Goal: Task Accomplishment & Management: Manage account settings

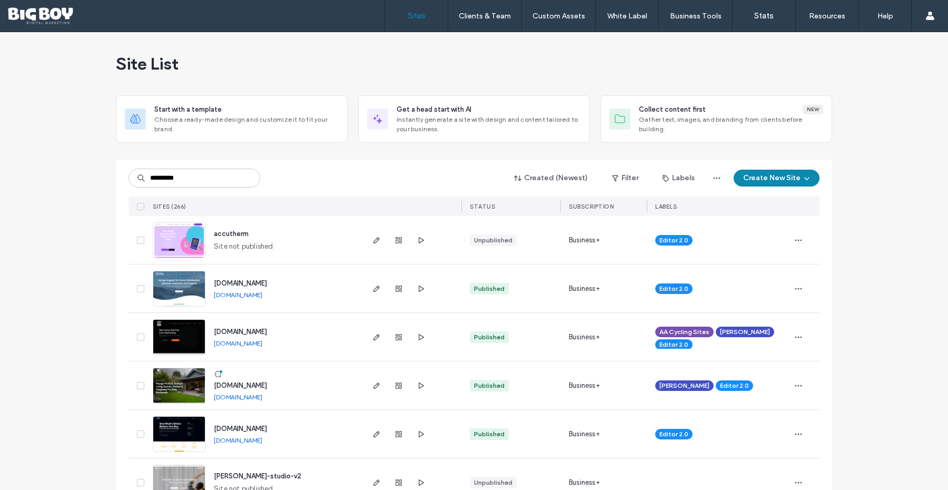
type input "*********"
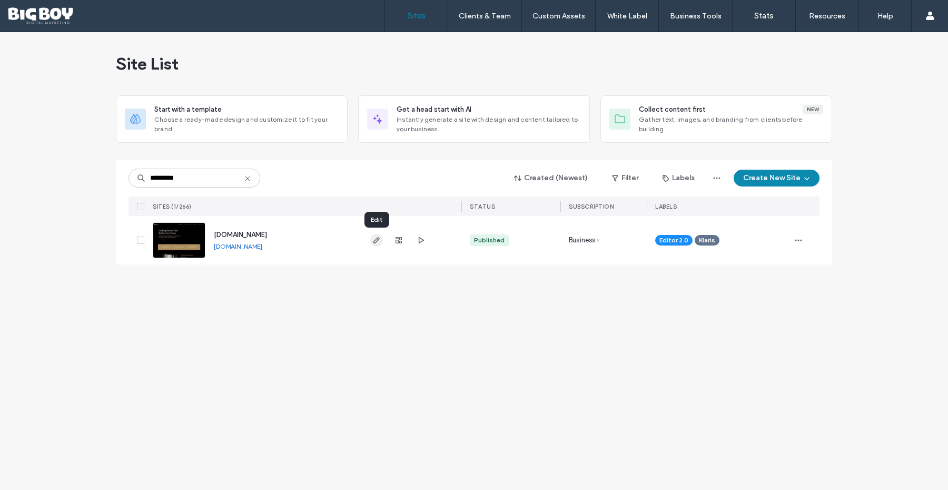
click at [380, 243] on icon "button" at bounding box center [377, 240] width 8 height 8
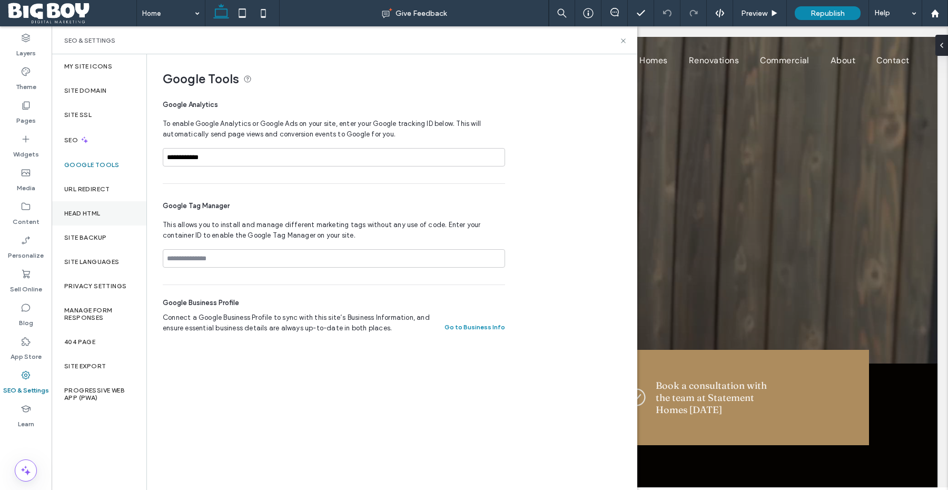
click at [83, 217] on div "Head HTML" at bounding box center [99, 213] width 95 height 24
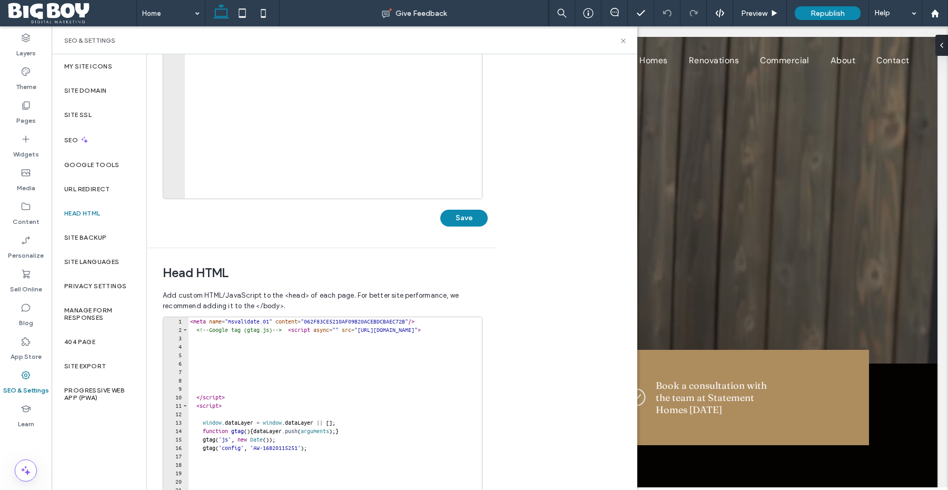
click at [192, 322] on div "< meta name = "msvalidate.01" content = "062F83CE5210AF09B20ACEBDCBAEC72B" /> <…" at bounding box center [465, 430] width 554 height 227
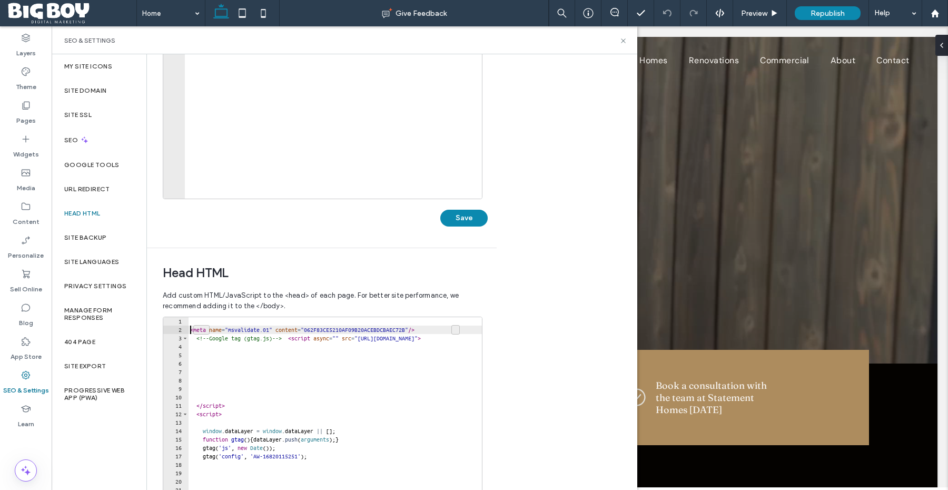
type textarea "**********"
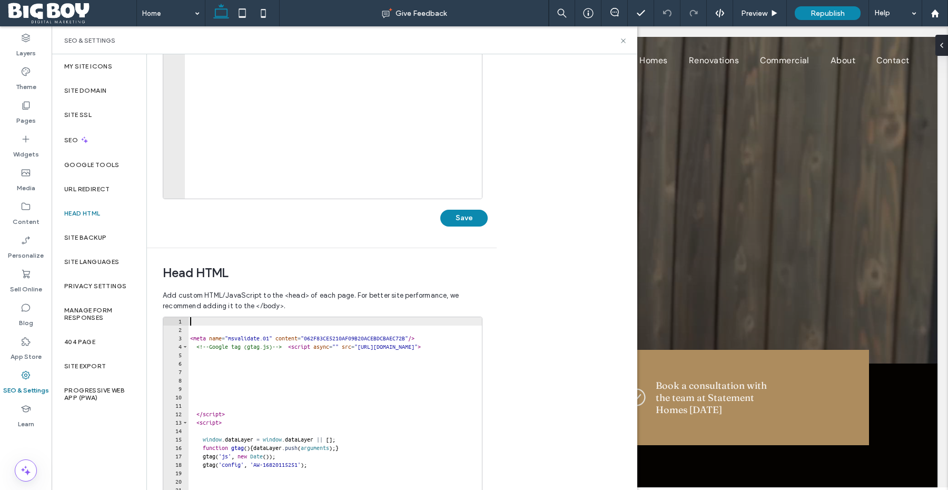
paste textarea "**********"
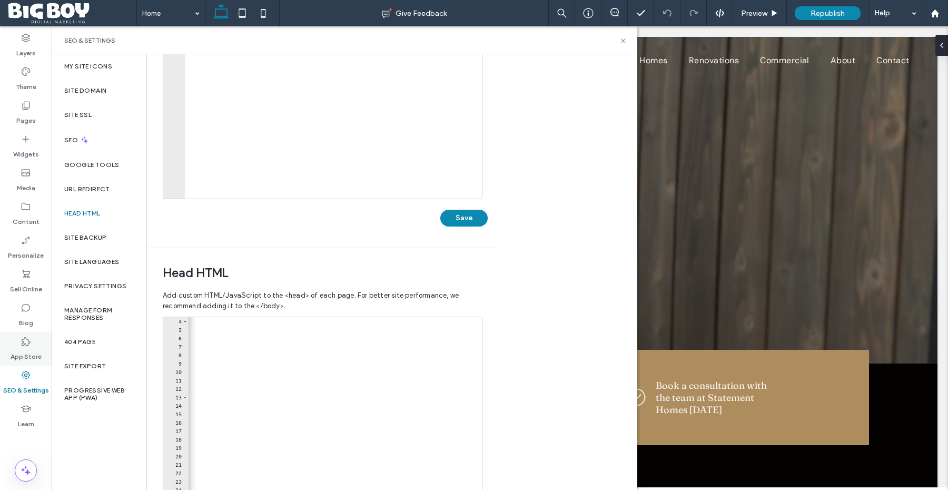
type textarea "**********"
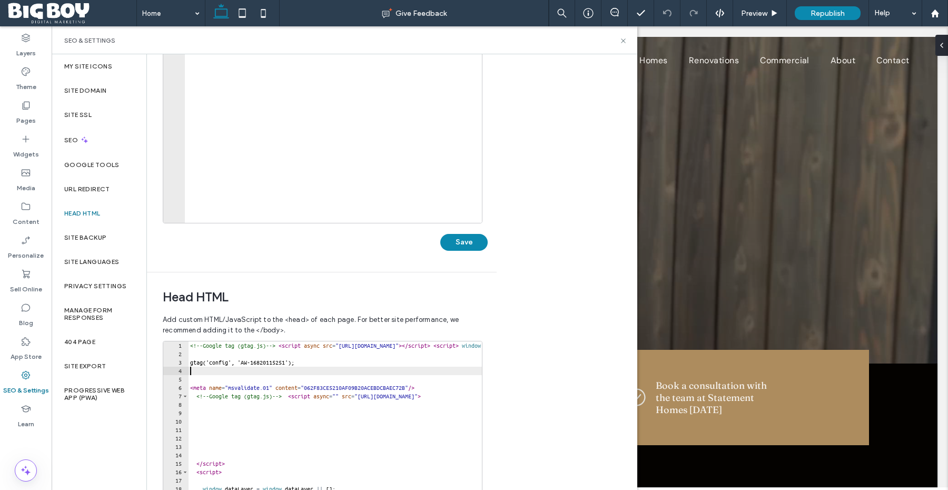
scroll to position [232, 0]
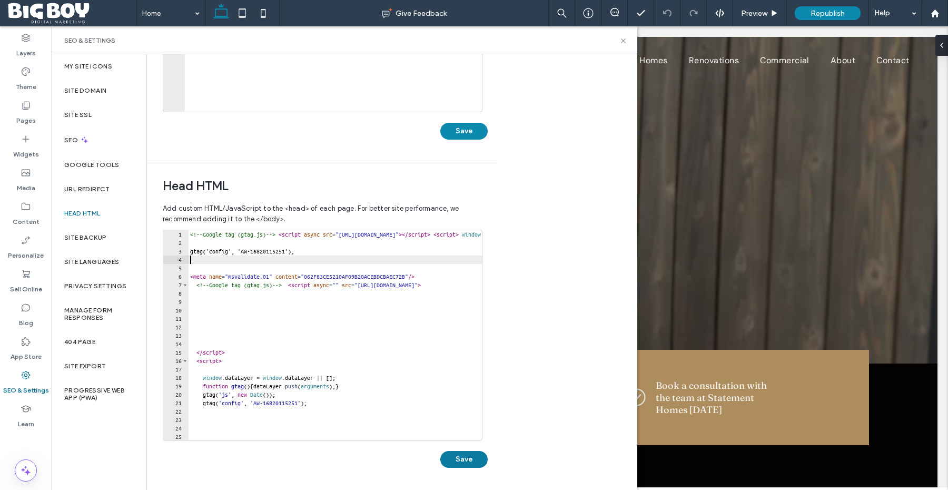
click at [476, 456] on button "Save" at bounding box center [463, 459] width 47 height 17
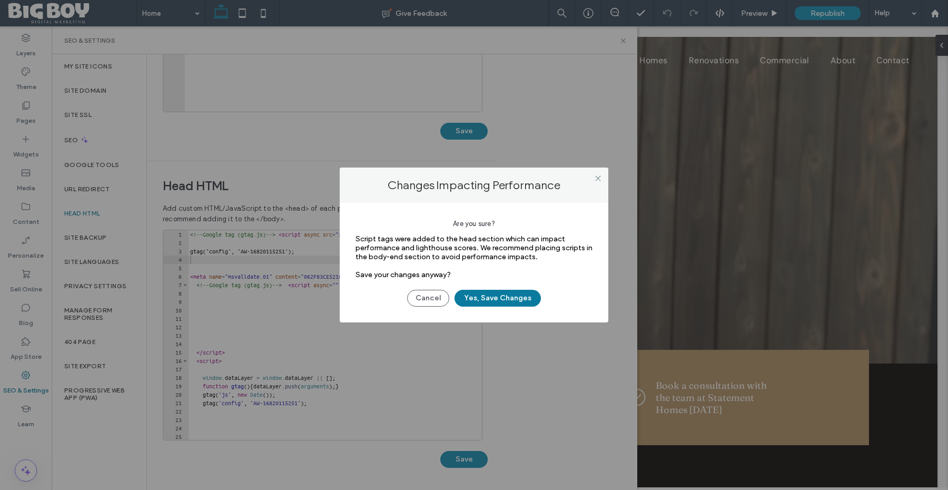
click at [496, 297] on button "Yes, Save Changes" at bounding box center [498, 298] width 86 height 17
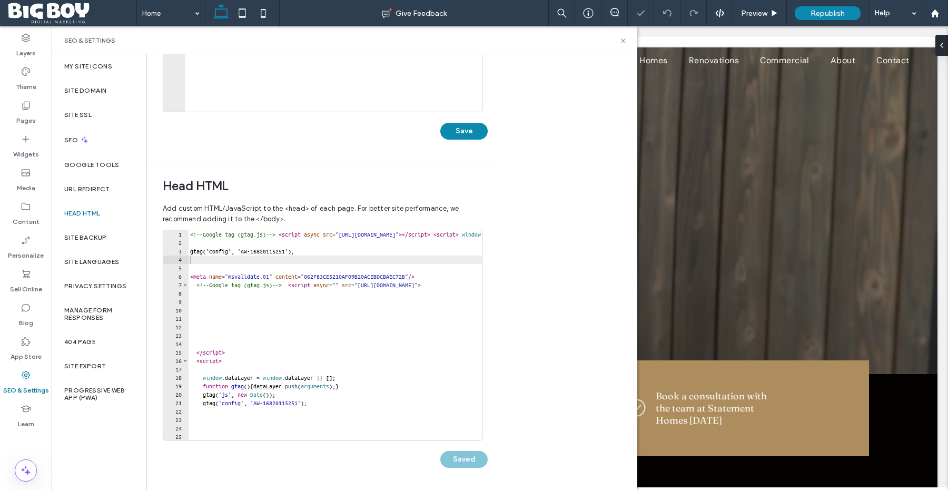
scroll to position [0, 0]
click at [26, 106] on icon at bounding box center [26, 105] width 11 height 11
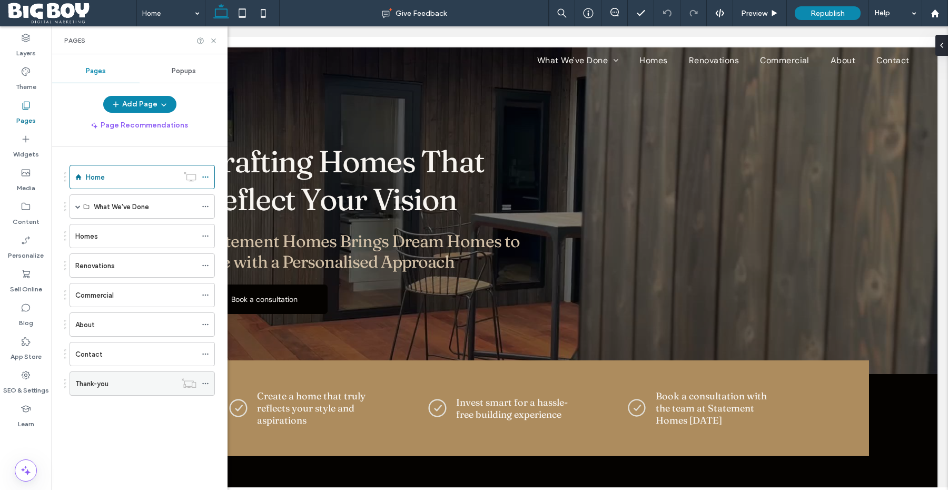
click at [108, 380] on label "Thank-you" at bounding box center [91, 384] width 33 height 18
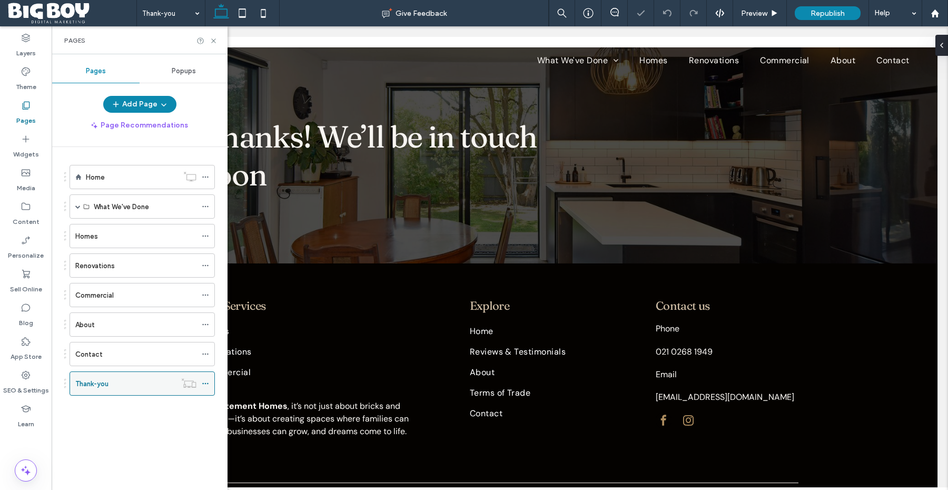
click at [206, 381] on icon at bounding box center [205, 383] width 7 height 7
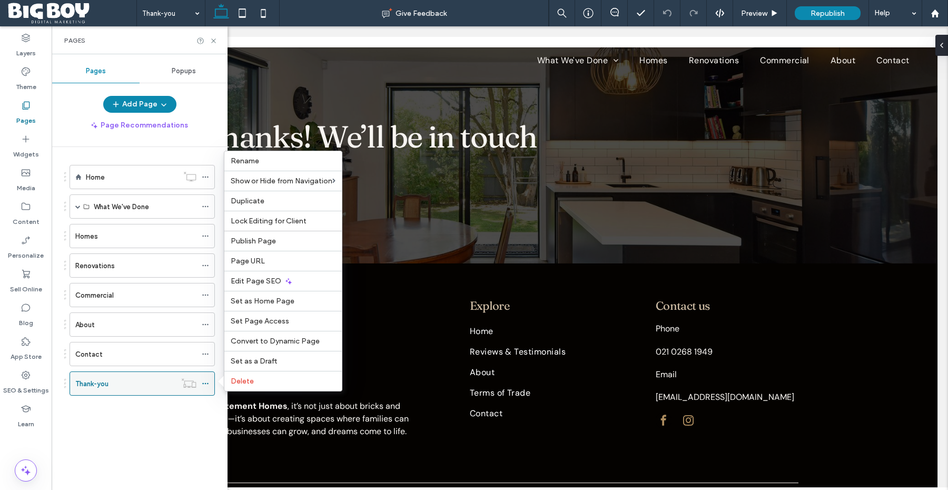
click at [144, 388] on div "Thank-you" at bounding box center [125, 383] width 101 height 11
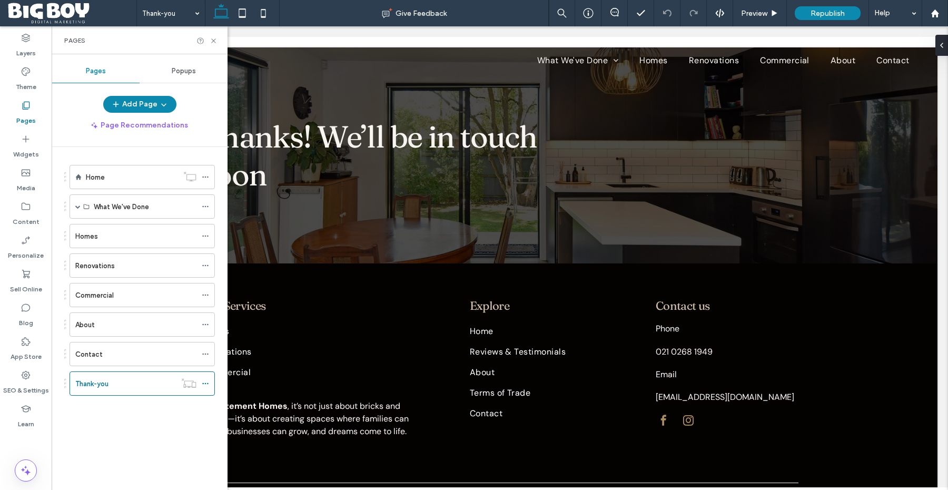
click at [109, 385] on div at bounding box center [474, 245] width 948 height 490
click at [210, 384] on div at bounding box center [208, 384] width 13 height 16
click at [208, 384] on use at bounding box center [205, 384] width 6 height 2
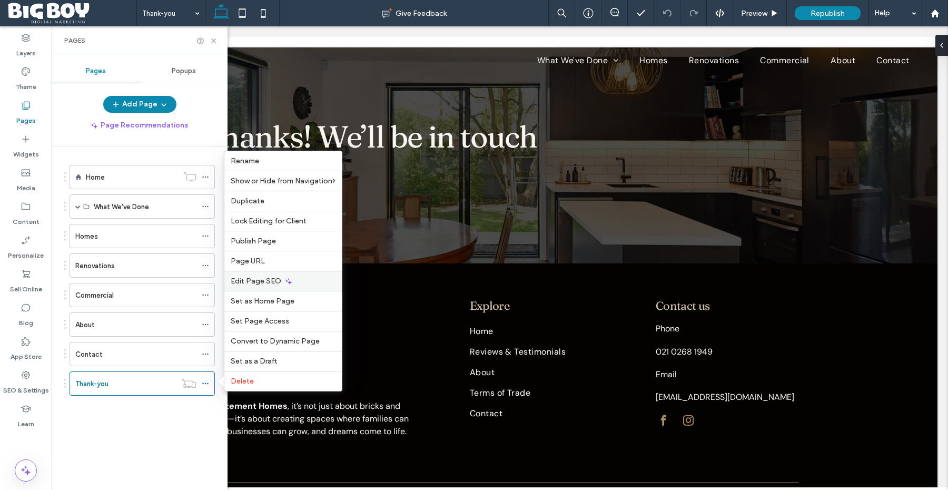
click at [272, 282] on span "Edit Page SEO" at bounding box center [256, 281] width 51 height 9
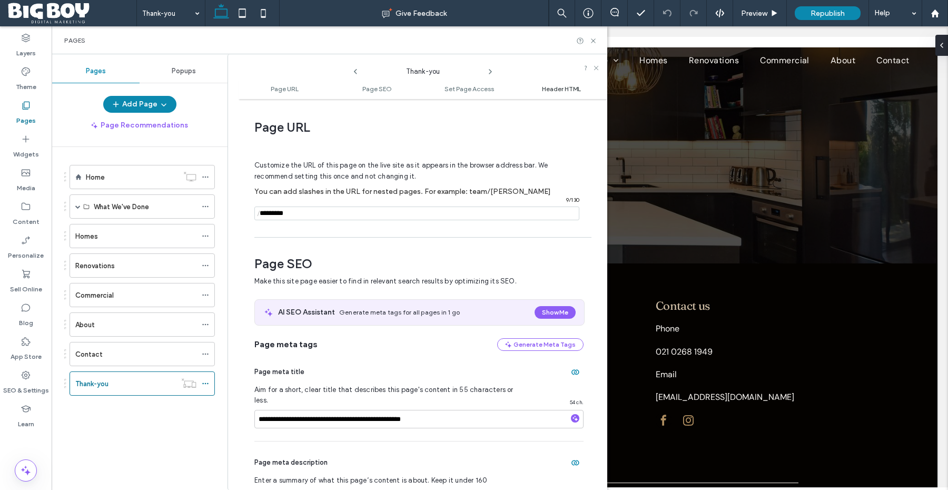
click at [559, 86] on span "Header HTML" at bounding box center [561, 89] width 39 height 8
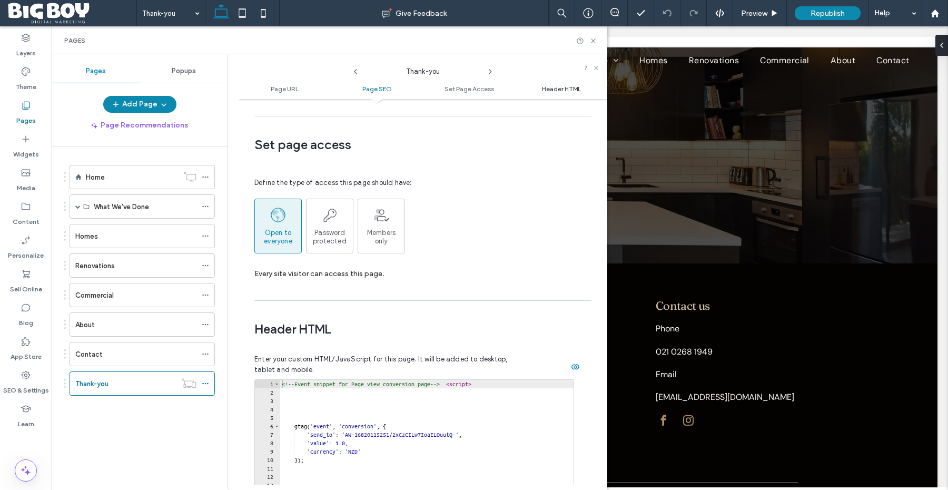
scroll to position [972, 0]
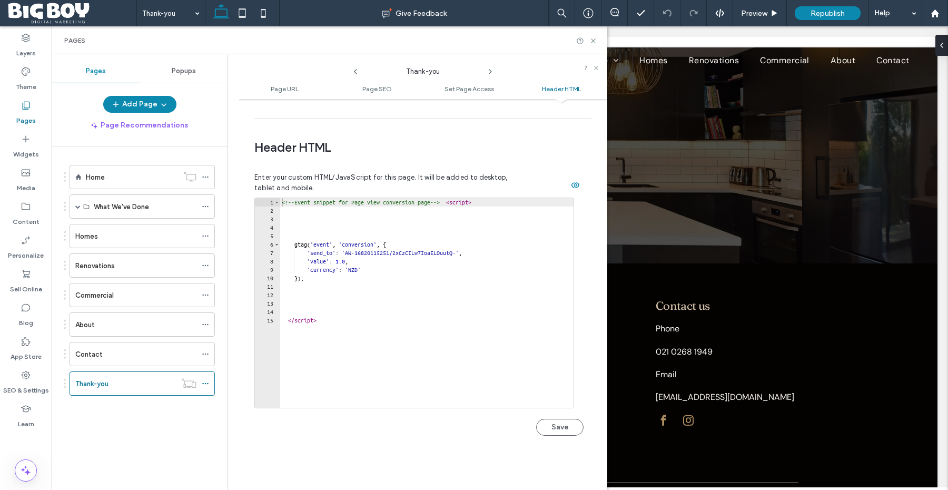
type textarea "*********"
click at [368, 316] on div "<!-- Event snippet for Page view conversion page --> < script > gtag ( 'event' …" at bounding box center [427, 311] width 294 height 227
paste textarea "**********"
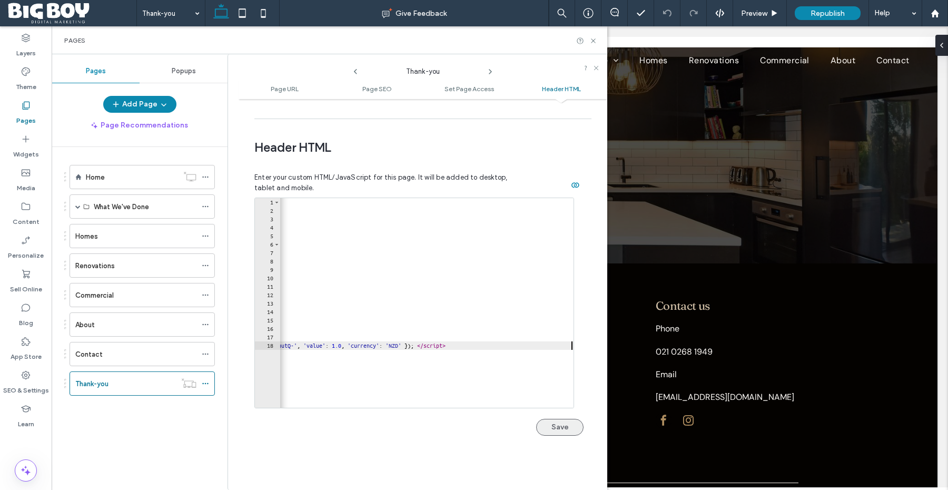
type textarea "**********"
click at [551, 419] on button "Save" at bounding box center [559, 427] width 47 height 17
click at [819, 9] on span "Republish" at bounding box center [828, 13] width 34 height 9
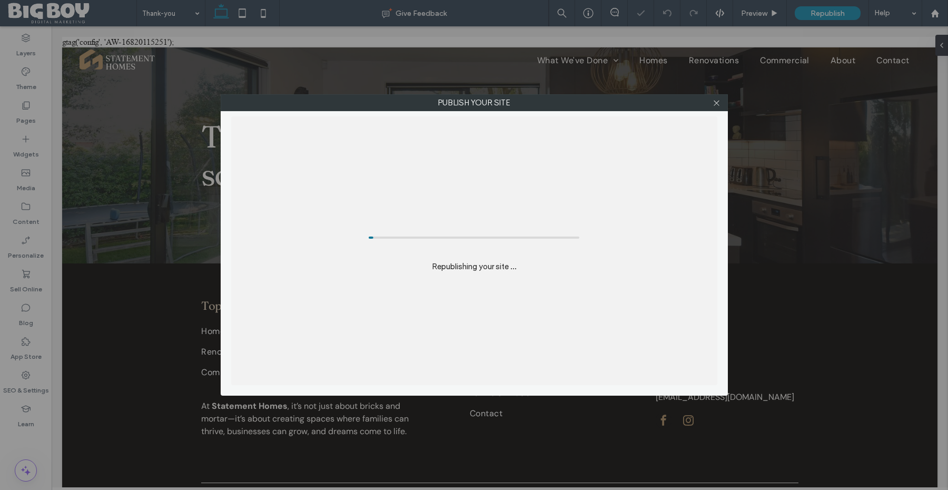
click at [826, 12] on div "Publish your site Republishing your site ..." at bounding box center [474, 245] width 948 height 490
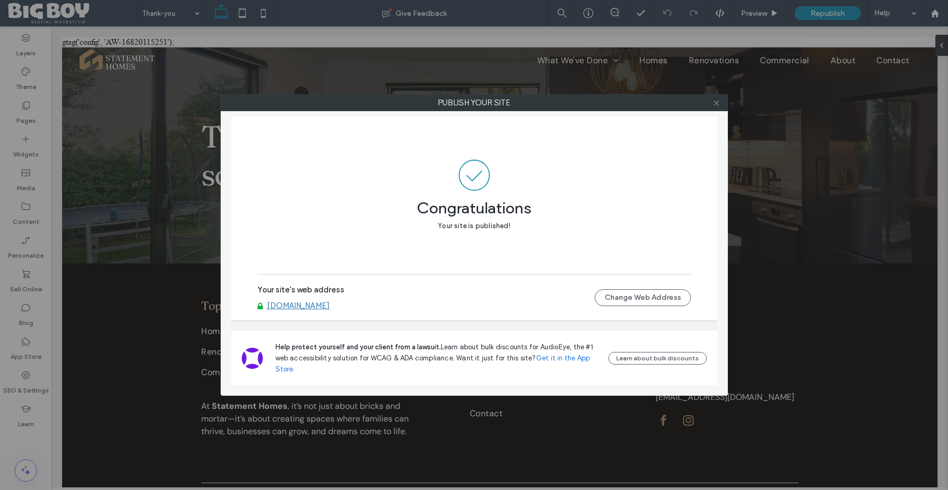
click at [714, 103] on icon at bounding box center [717, 103] width 8 height 8
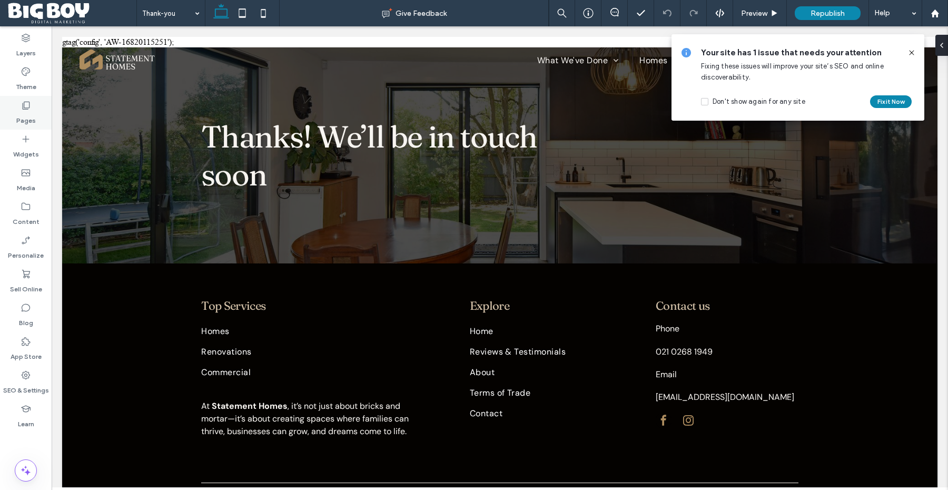
click at [29, 107] on use at bounding box center [26, 106] width 7 height 8
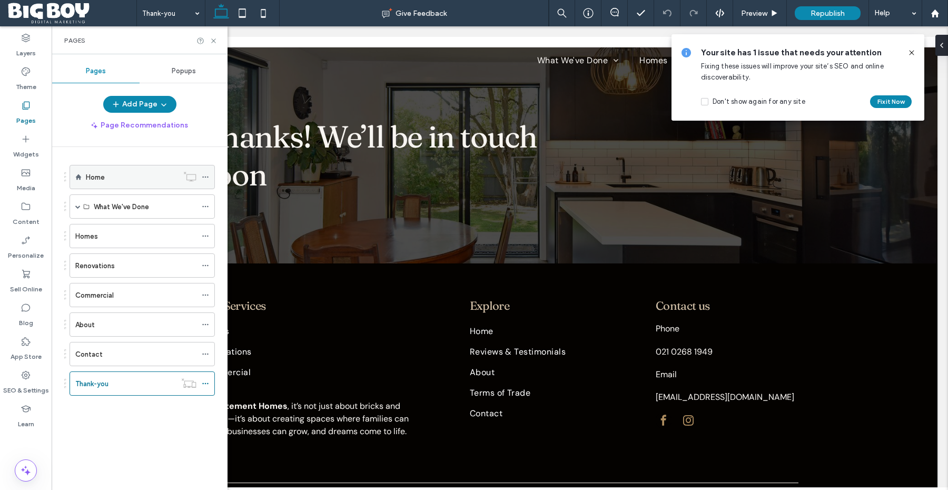
click at [126, 177] on div "Home" at bounding box center [132, 177] width 92 height 11
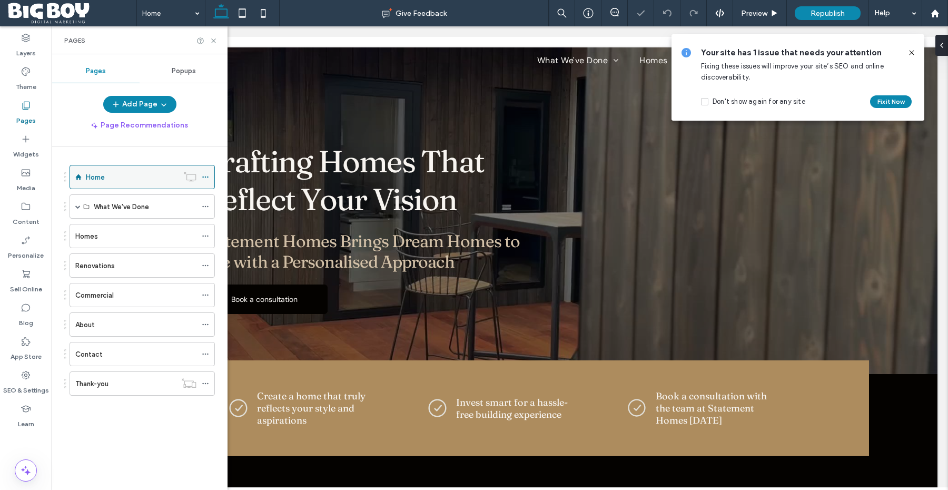
click at [202, 176] on icon at bounding box center [205, 176] width 7 height 7
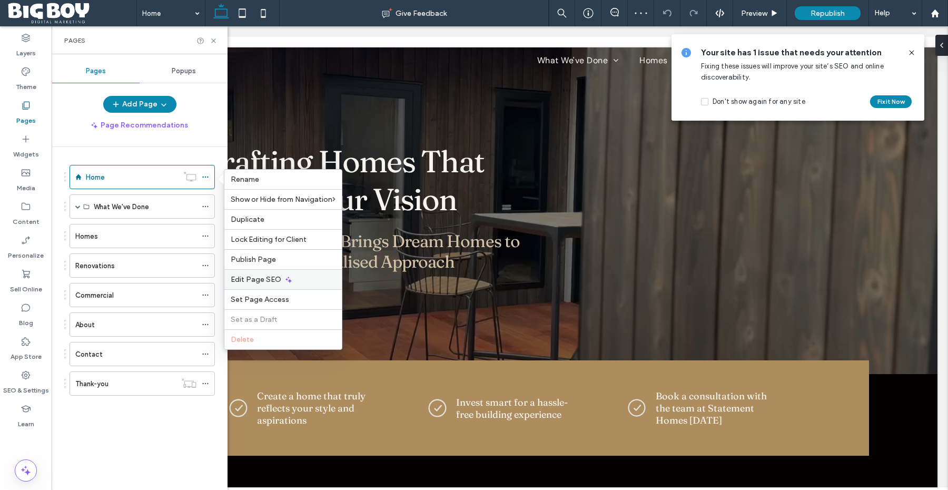
click at [255, 288] on div "Edit Page SEO" at bounding box center [282, 279] width 117 height 20
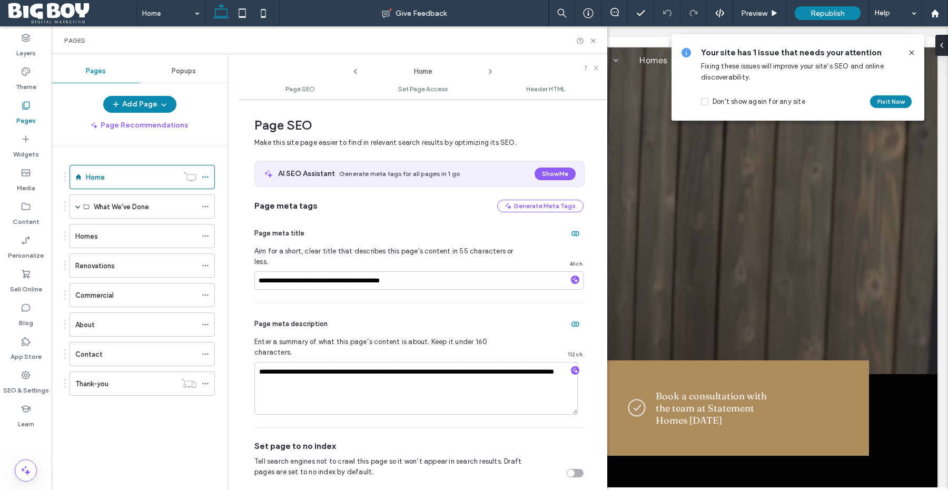
click at [537, 93] on ul "Page SEO Set Page Access Header HTML" at bounding box center [423, 88] width 369 height 21
click at [541, 86] on span "Header HTML" at bounding box center [545, 89] width 39 height 8
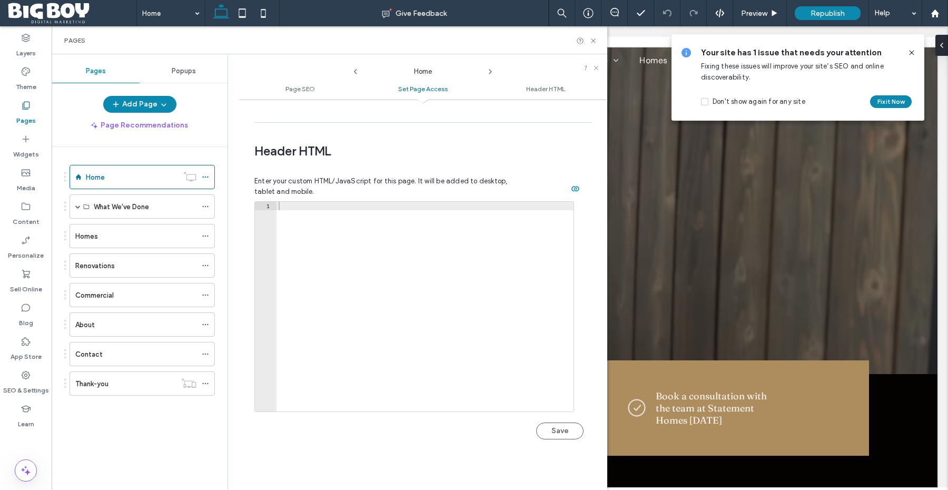
scroll to position [895, 0]
click at [32, 114] on label "Pages" at bounding box center [25, 118] width 19 height 15
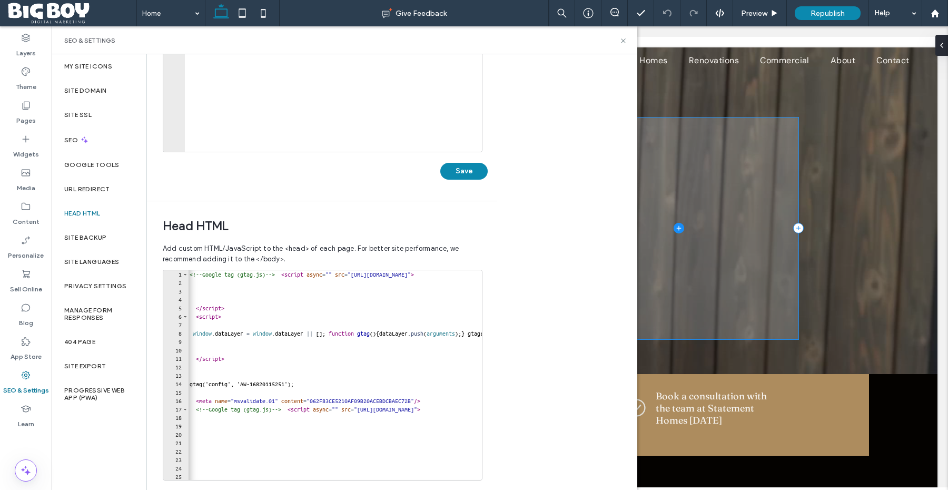
drag, startPoint x: 640, startPoint y: 229, endPoint x: 729, endPoint y: 210, distance: 90.9
click at [729, 210] on span at bounding box center [679, 228] width 239 height 222
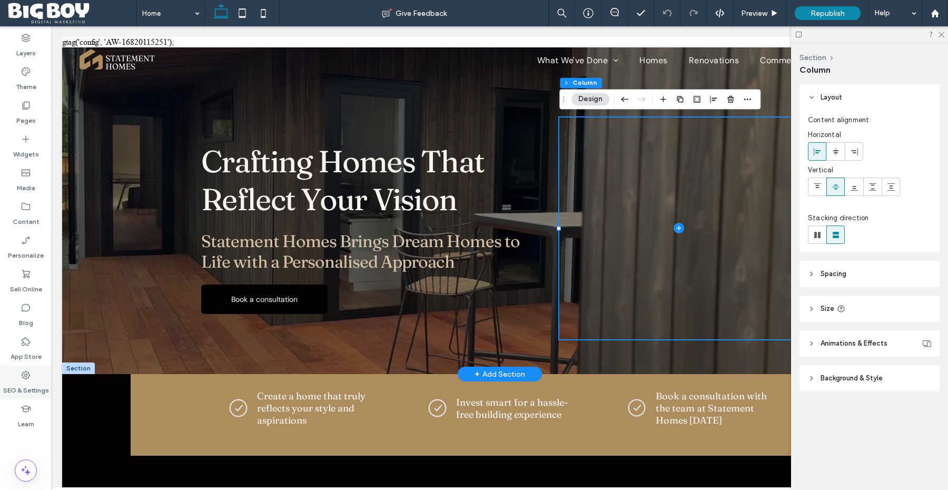
click at [38, 374] on div "SEO & Settings" at bounding box center [26, 383] width 52 height 34
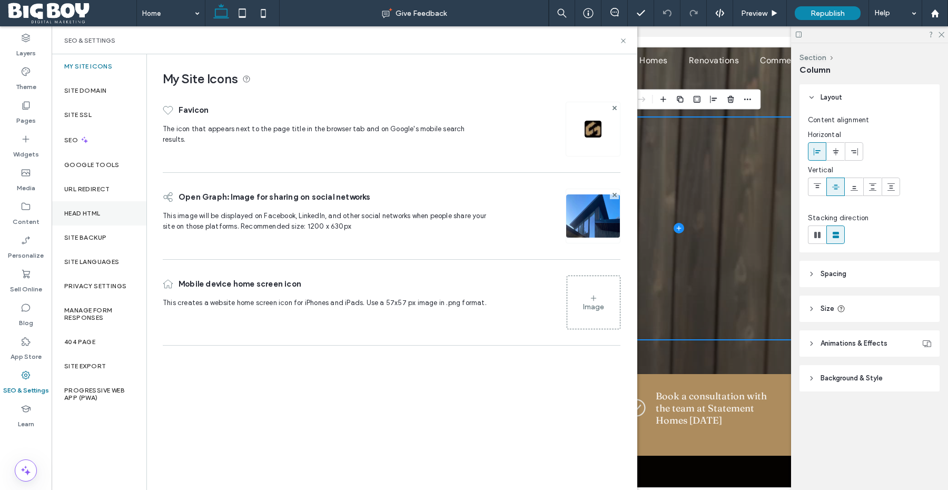
click at [89, 218] on div "Head HTML" at bounding box center [99, 213] width 95 height 24
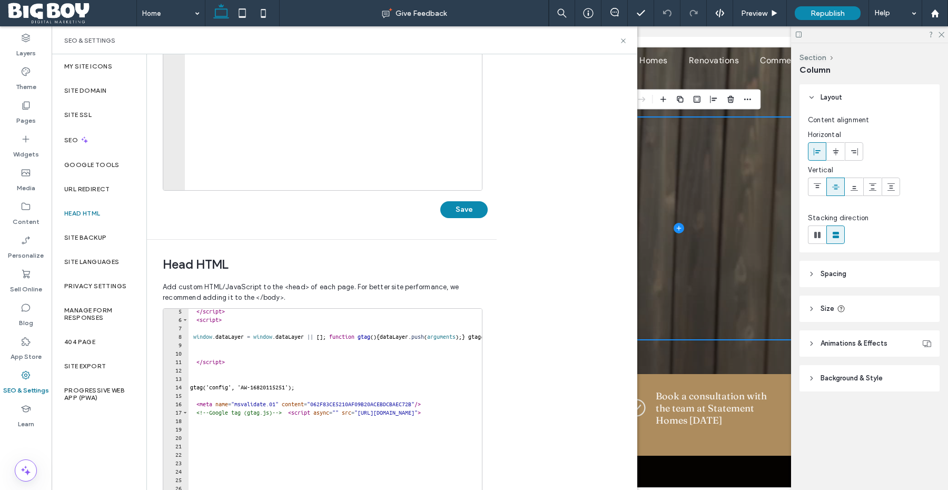
scroll to position [53, 0]
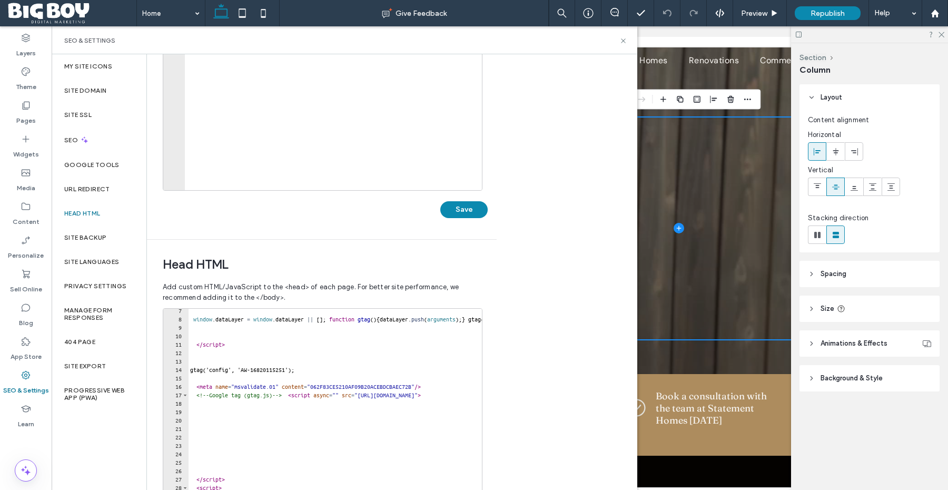
click at [307, 376] on div "window . dataLayer = window . dataLayer || [ ] ; function gtag ( ) { dataLayer …" at bounding box center [467, 420] width 558 height 227
click at [311, 369] on div "window . dataLayer = window . dataLayer || [ ] ; function gtag ( ) { dataLayer …" at bounding box center [467, 420] width 558 height 227
type textarea "**********"
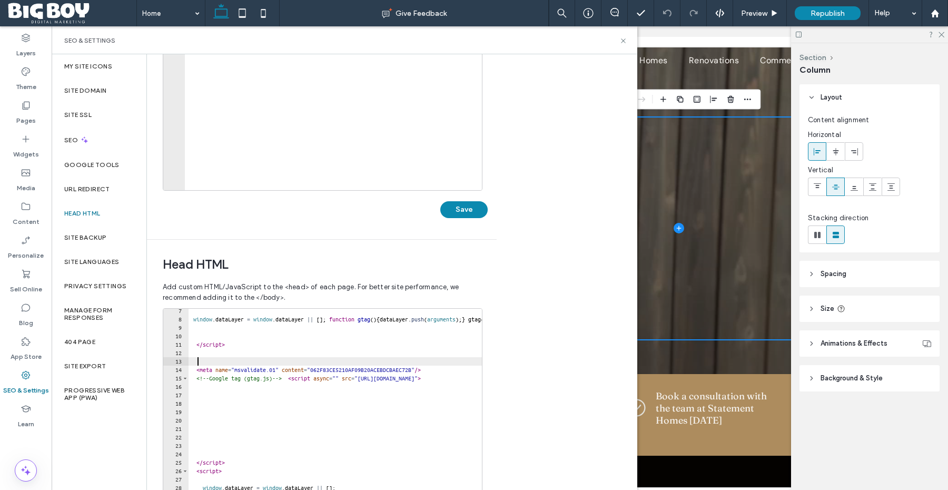
scroll to position [232, 0]
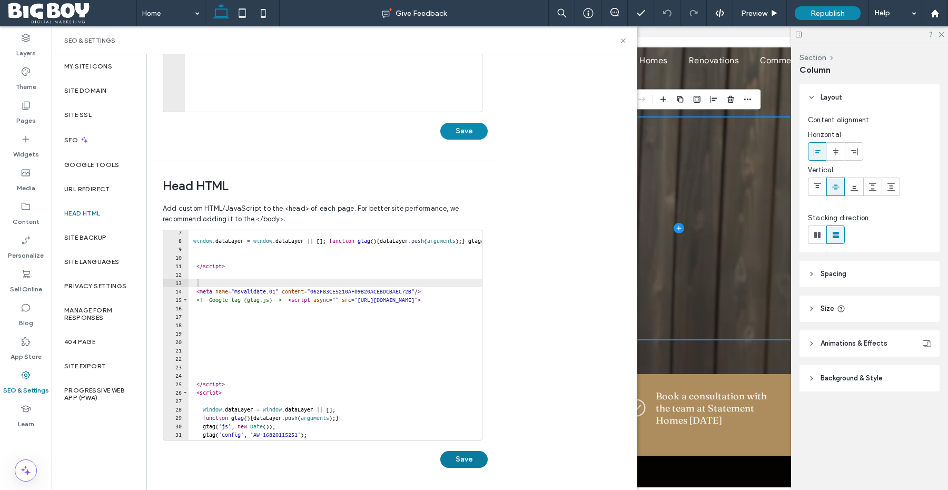
click at [466, 456] on button "Save" at bounding box center [463, 459] width 47 height 17
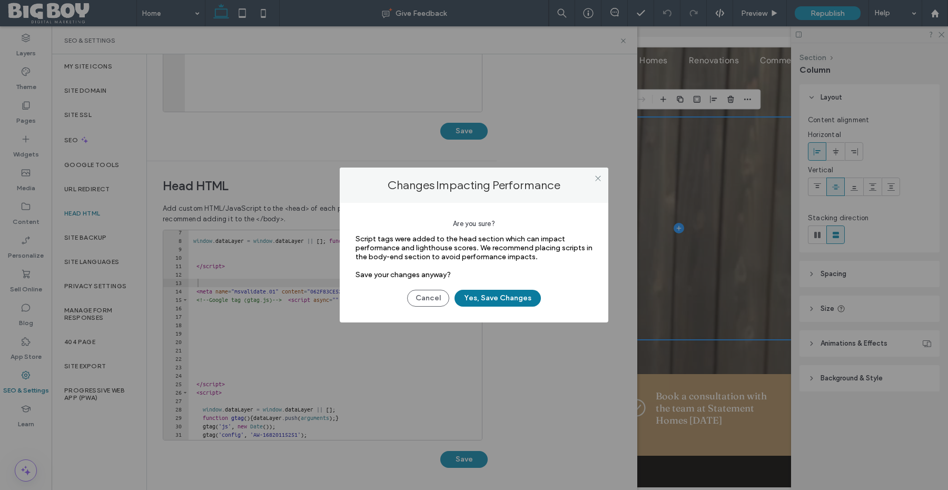
click at [518, 298] on button "Yes, Save Changes" at bounding box center [498, 298] width 86 height 17
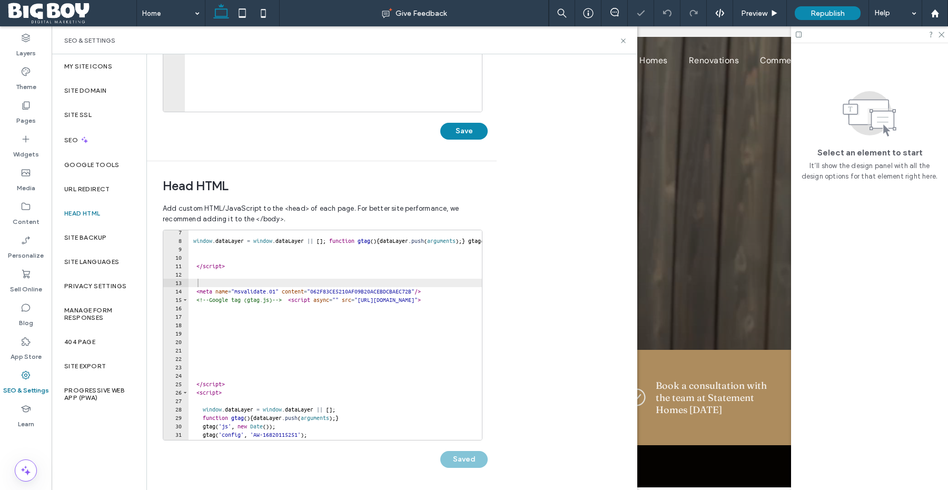
scroll to position [0, 0]
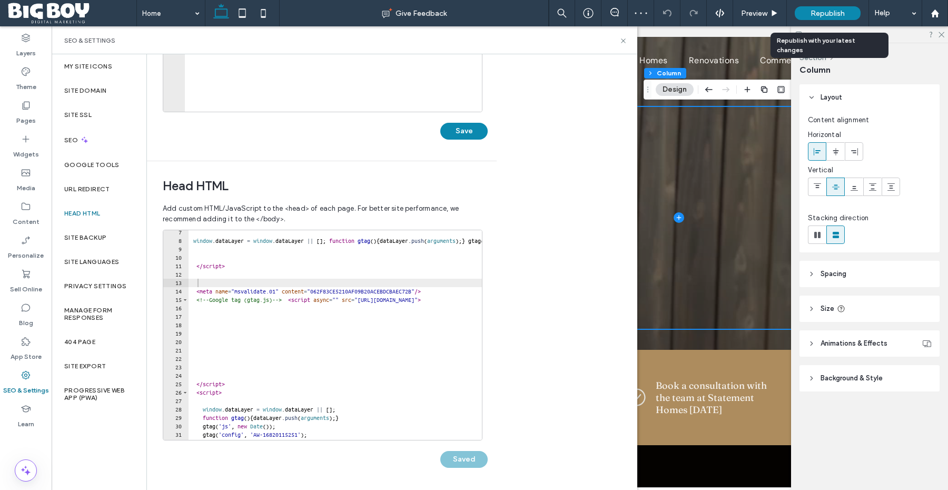
click at [831, 13] on span "Republish" at bounding box center [828, 13] width 34 height 9
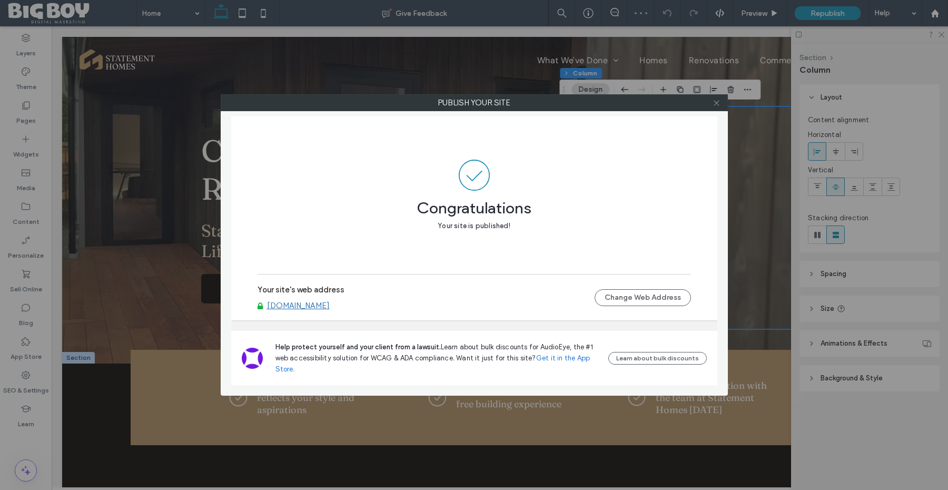
click at [714, 107] on span at bounding box center [717, 103] width 8 height 16
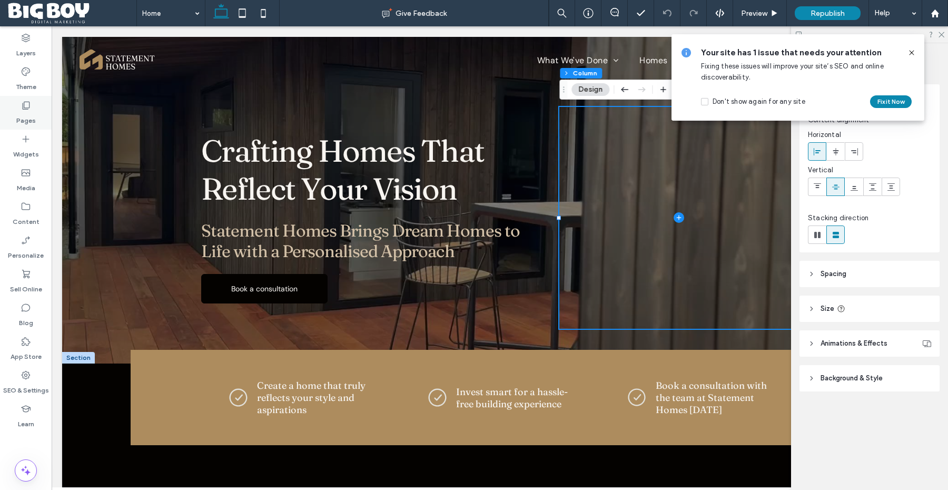
click at [27, 108] on icon at bounding box center [26, 105] width 11 height 11
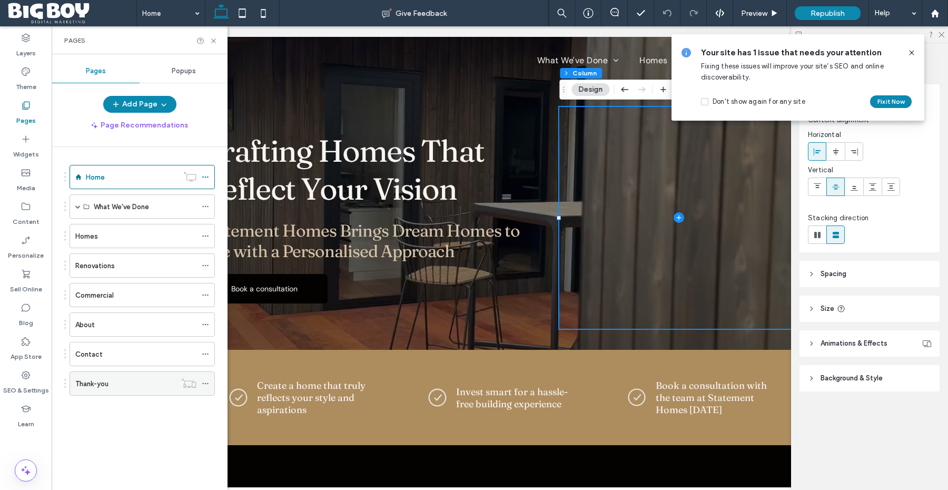
click at [121, 387] on div "Thank-you" at bounding box center [125, 383] width 101 height 11
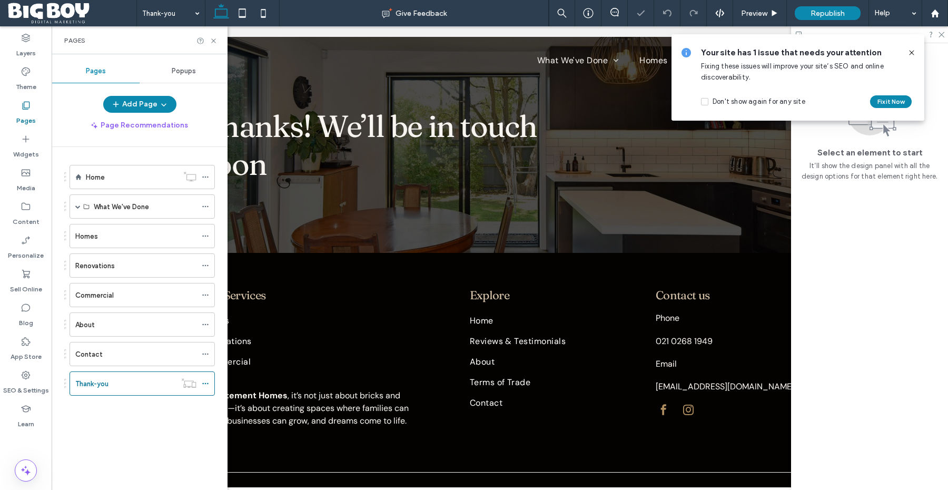
click at [24, 107] on use at bounding box center [26, 106] width 7 height 8
click at [31, 108] on div "Pages" at bounding box center [26, 113] width 52 height 34
drag, startPoint x: 215, startPoint y: 41, endPoint x: 102, endPoint y: 28, distance: 114.0
click at [215, 41] on icon at bounding box center [214, 41] width 8 height 8
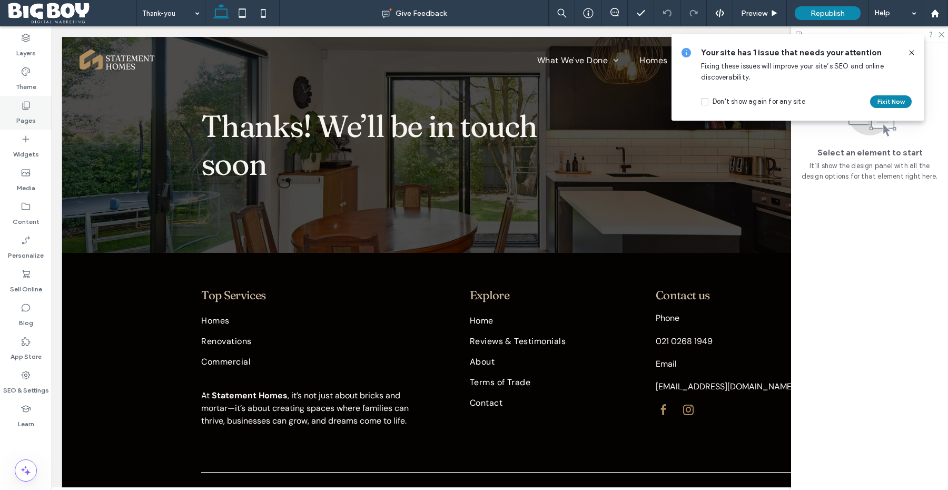
click at [28, 114] on label "Pages" at bounding box center [25, 118] width 19 height 15
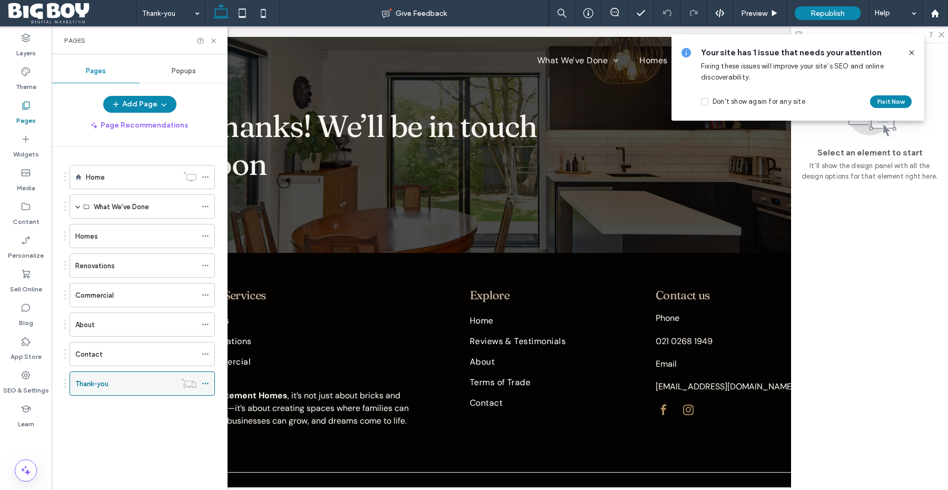
click at [209, 383] on icon at bounding box center [205, 383] width 7 height 7
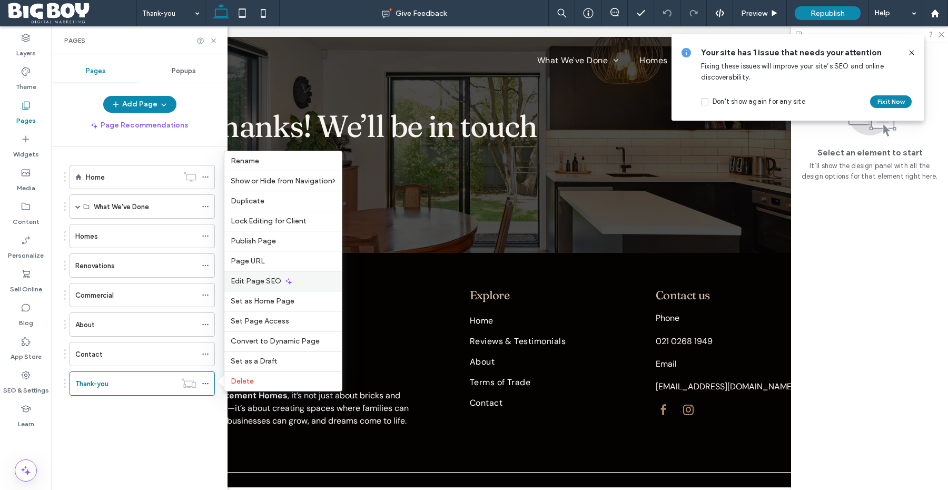
click at [277, 284] on span "Edit Page SEO" at bounding box center [256, 281] width 51 height 9
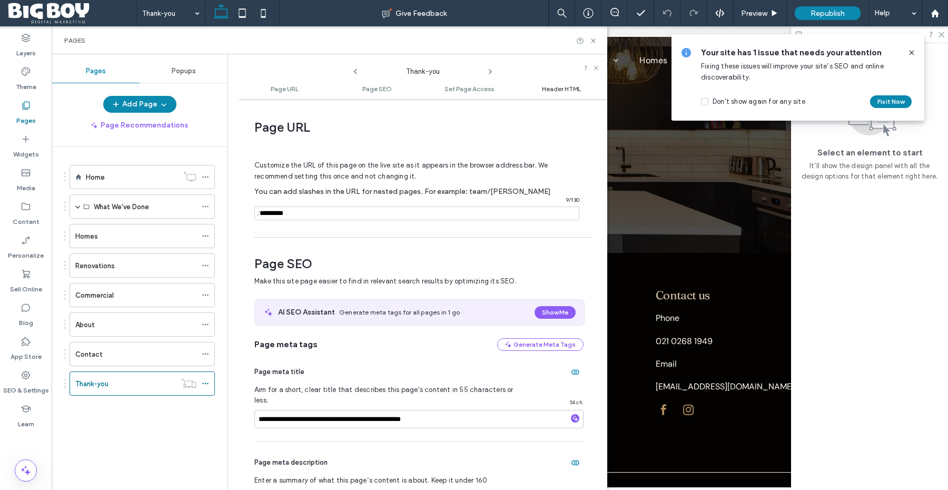
click at [573, 86] on span "Header HTML" at bounding box center [561, 89] width 39 height 8
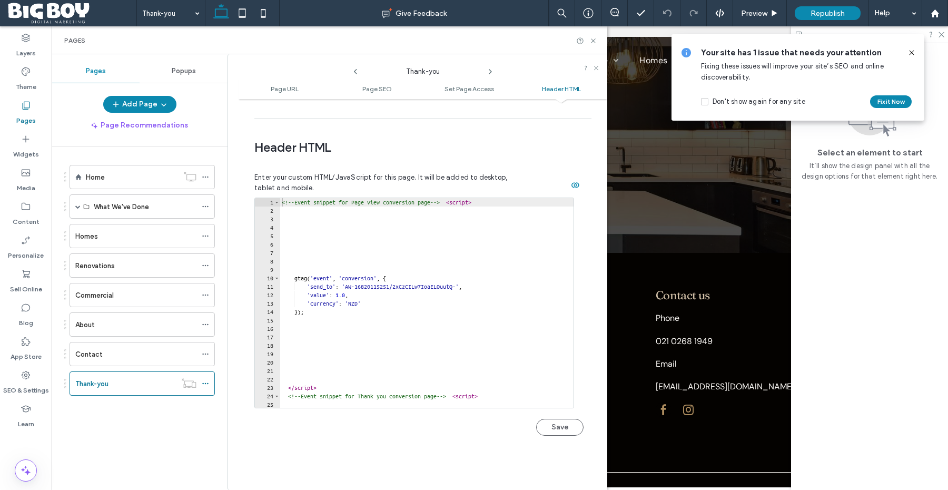
click at [598, 41] on div "Pages" at bounding box center [330, 40] width 556 height 28
click at [593, 41] on icon at bounding box center [594, 41] width 8 height 8
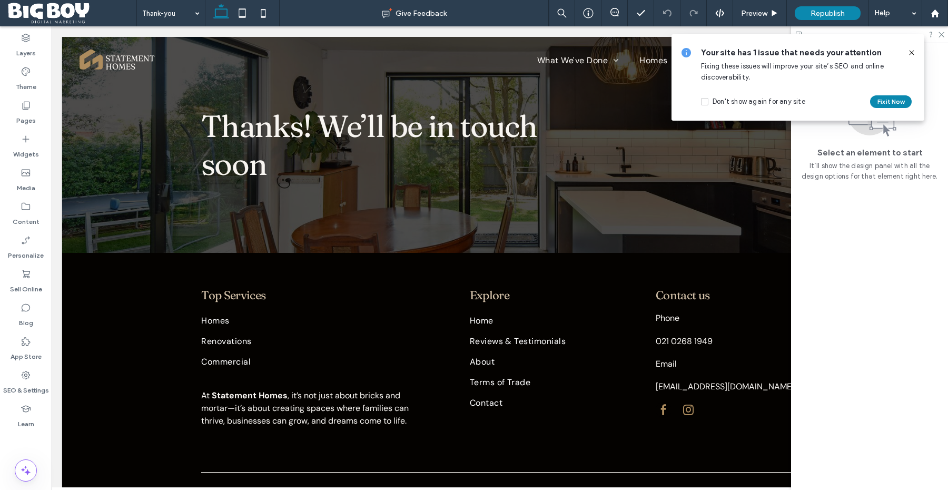
click at [915, 49] on icon at bounding box center [912, 52] width 8 height 8
